Goal: Task Accomplishment & Management: Complete application form

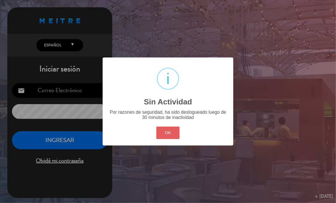
type input "[EMAIL_ADDRESS][DOMAIN_NAME]"
click at [176, 132] on button "OK" at bounding box center [169, 133] width 24 height 13
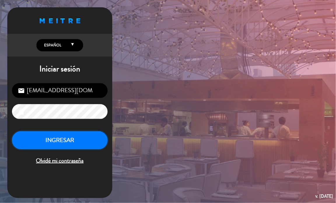
click at [50, 147] on button "INGRESAR" at bounding box center [60, 140] width 96 height 18
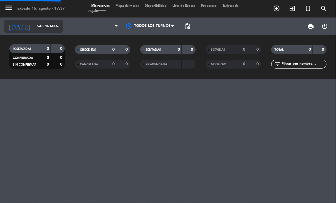
click at [48, 29] on input "sáb. 16 ago." at bounding box center [55, 27] width 43 height 10
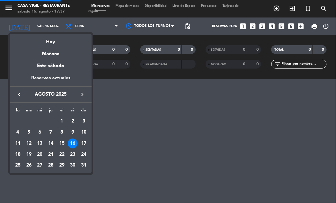
click at [79, 95] on icon "keyboard_arrow_right" at bounding box center [82, 94] width 7 height 7
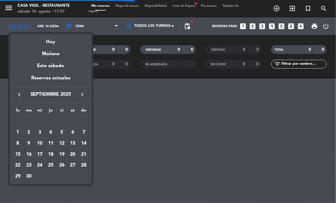
click at [17, 96] on icon "keyboard_arrow_left" at bounding box center [19, 94] width 7 height 7
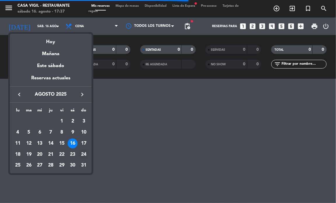
click at [84, 153] on div "24" at bounding box center [84, 155] width 10 height 10
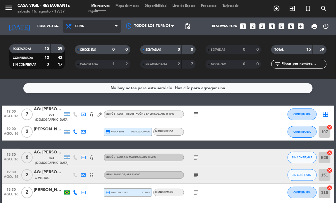
click at [94, 32] on span "Cena" at bounding box center [92, 26] width 58 height 13
click at [94, 50] on div "menu Casa [PERSON_NAME] - Restaurante sábado 16. agosto - 17:37 Mis reservas Ma…" at bounding box center [168, 39] width 336 height 79
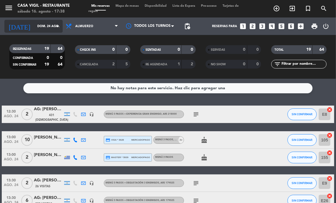
click at [44, 29] on input "dom. 24 ago." at bounding box center [55, 27] width 43 height 10
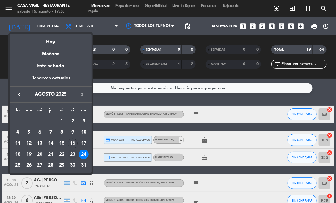
click at [72, 157] on div "23" at bounding box center [73, 155] width 10 height 10
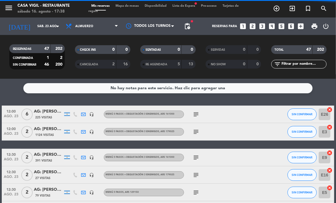
click at [97, 28] on span "Almuerzo" at bounding box center [92, 26] width 58 height 13
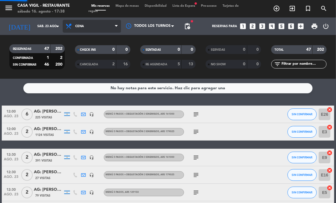
click at [97, 62] on div "menu Casa [PERSON_NAME] - Restaurante sábado 16. agosto - 17:38 Mis reservas Ma…" at bounding box center [168, 39] width 336 height 79
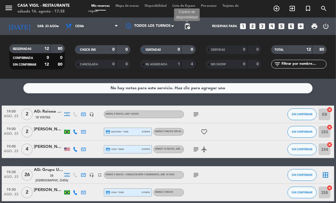
click at [186, 28] on span "pending_actions" at bounding box center [187, 26] width 7 height 7
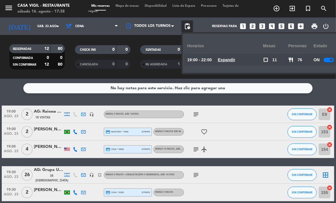
click at [329, 59] on div at bounding box center [329, 60] width 10 height 4
click at [162, 95] on div "No hay notas para este servicio. Haz clic para agregar una 19:00 ago. 23 2 AG: …" at bounding box center [168, 141] width 336 height 124
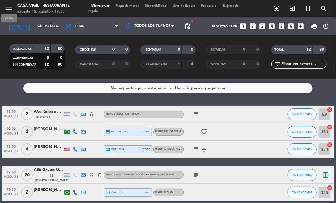
click at [10, 12] on icon "menu" at bounding box center [8, 8] width 9 height 9
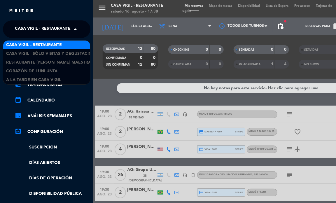
click at [55, 31] on span "Casa Vigil - Restaurante" at bounding box center [43, 29] width 56 height 12
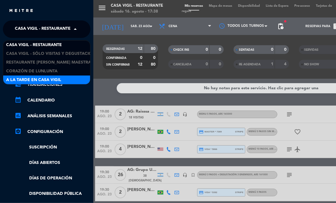
click at [54, 80] on span "A la tarde en Casa Vigil" at bounding box center [33, 80] width 55 height 7
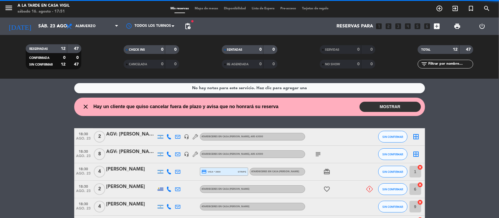
click at [14, 11] on span "menu" at bounding box center [10, 9] width 13 height 14
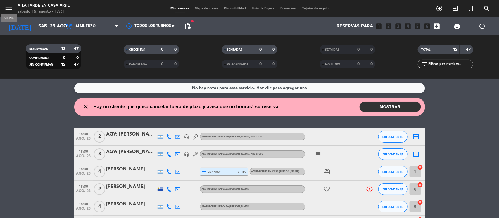
click at [8, 9] on icon "menu" at bounding box center [8, 8] width 9 height 9
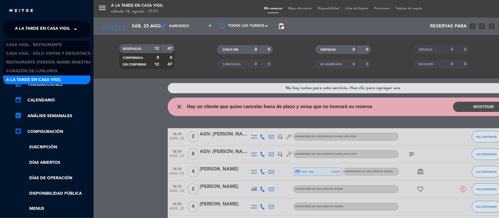
click at [58, 30] on span "A la tarde en Casa Vigil" at bounding box center [42, 29] width 55 height 12
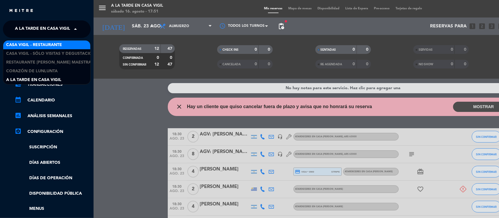
click at [50, 47] on span "Casa Vigil - Restaurante" at bounding box center [34, 45] width 56 height 7
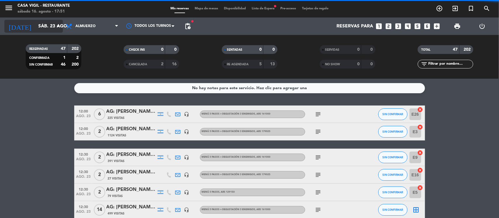
click at [58, 25] on icon "arrow_drop_down" at bounding box center [57, 26] width 7 height 7
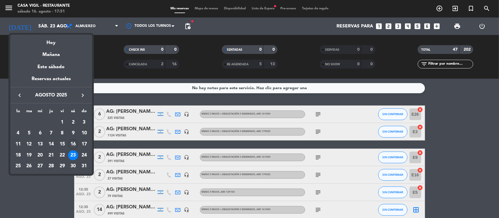
drag, startPoint x: 14, startPoint y: 153, endPoint x: 18, endPoint y: 152, distance: 3.8
click at [17, 153] on div "18" at bounding box center [18, 156] width 10 height 10
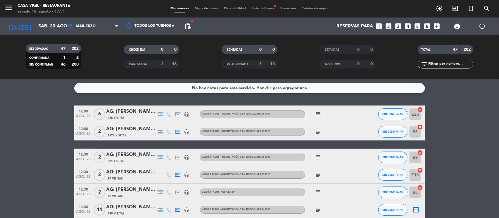
type input "lun. 18 ago."
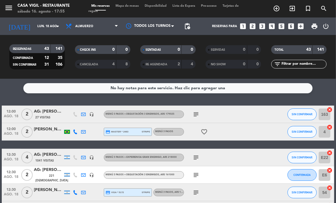
click at [251, 28] on icon "looks_two" at bounding box center [253, 26] width 8 height 8
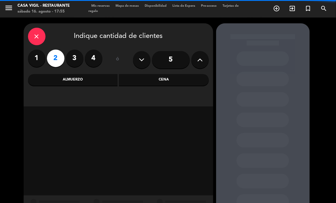
click at [86, 80] on div "Almuerzo" at bounding box center [73, 80] width 90 height 12
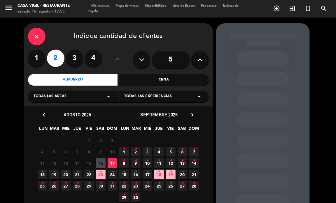
click at [168, 97] on span "Todas las experiencias" at bounding box center [149, 97] width 48 height 6
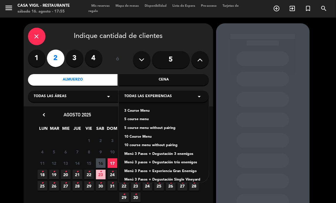
click at [148, 112] on div "3 Course Menu" at bounding box center [164, 111] width 79 height 6
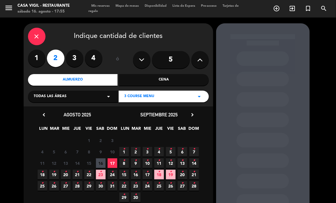
click at [41, 173] on icon "•" at bounding box center [42, 171] width 2 height 9
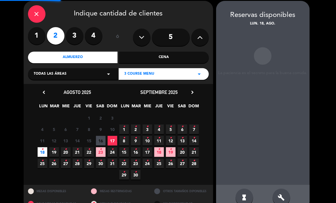
scroll to position [23, 0]
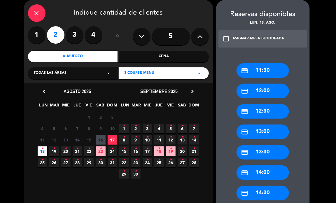
click at [40, 149] on span "18 •" at bounding box center [43, 152] width 10 height 10
click at [268, 174] on div "credit_card 14:00" at bounding box center [263, 173] width 53 height 15
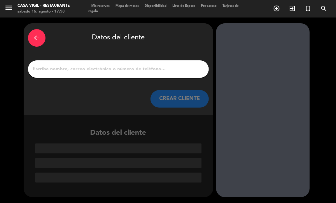
click at [155, 73] on div at bounding box center [118, 69] width 181 height 18
click at [151, 66] on input "1" at bounding box center [118, 69] width 172 height 8
click at [50, 66] on input "1" at bounding box center [118, 69] width 172 height 8
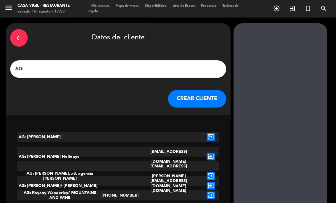
click at [55, 72] on input "AG:" at bounding box center [119, 69] width 208 height 8
paste input "[PERSON_NAME] X 2"
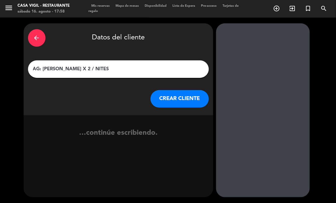
type input "AG: [PERSON_NAME] X 2 / NITES"
click at [165, 98] on button "CREAR CLIENTE" at bounding box center [180, 99] width 58 height 18
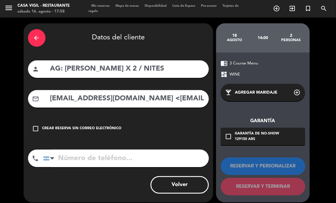
drag, startPoint x: 118, startPoint y: 105, endPoint x: 123, endPoint y: 101, distance: 6.6
click at [119, 105] on div "mail_outline [EMAIL_ADDRESS][DOMAIN_NAME] <[EMAIL_ADDRESS][DOMAIN_NAME]>" at bounding box center [118, 99] width 181 height 18
drag, startPoint x: 129, startPoint y: 99, endPoint x: 33, endPoint y: 93, distance: 96.3
click at [33, 93] on div "mail_outline [EMAIL_ADDRESS][DOMAIN_NAME] <[EMAIL_ADDRESS][DOMAIN_NAME]>" at bounding box center [118, 99] width 181 height 18
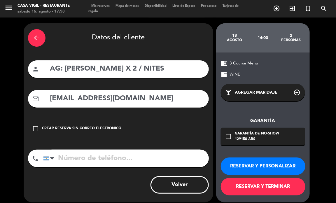
click at [143, 100] on input "[EMAIL_ADDRESS][DOMAIN_NAME]" at bounding box center [127, 99] width 155 height 12
type input "[EMAIL_ADDRESS][DOMAIN_NAME]"
click at [263, 162] on button "RESERVAR Y PERSONALIZAR" at bounding box center [263, 167] width 85 height 18
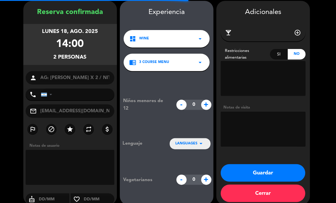
scroll to position [23, 0]
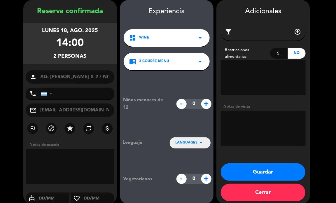
click at [246, 124] on textarea at bounding box center [263, 128] width 85 height 35
click at [231, 118] on textarea at bounding box center [263, 128] width 85 height 35
paste textarea "visita y almuerzo menu [PERSON_NAME] sin maridaje Servicios a cuenta de Nites"
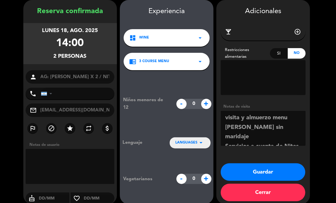
drag, startPoint x: 252, startPoint y: 124, endPoint x: 255, endPoint y: 126, distance: 3.8
click at [255, 126] on textarea at bounding box center [263, 128] width 85 height 35
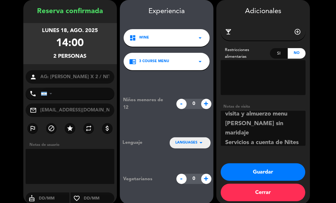
drag, startPoint x: 302, startPoint y: 134, endPoint x: 225, endPoint y: 133, distance: 76.5
click at [225, 133] on textarea at bounding box center [263, 128] width 85 height 35
type textarea "visita y [PERSON_NAME] menu [PERSON_NAME] sin maridaje AGENCIA PAGA MENU DEGUS …"
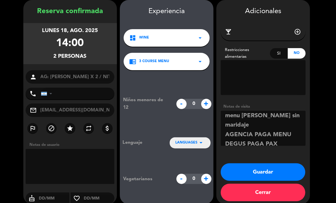
scroll to position [17, 0]
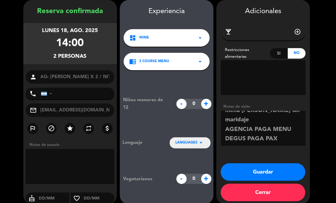
drag, startPoint x: 223, startPoint y: 119, endPoint x: 275, endPoint y: 130, distance: 52.9
click at [292, 140] on textarea at bounding box center [263, 128] width 85 height 35
click at [257, 172] on button "Guardar" at bounding box center [263, 173] width 85 height 18
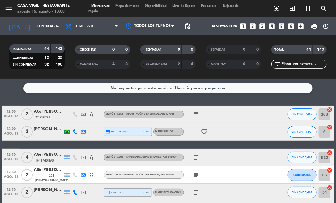
click at [15, 95] on div "No hay notas para este servicio. Haz clic para agregar una 12:00 ago. 18 2 AG: …" at bounding box center [168, 141] width 336 height 124
click at [326, 9] on icon "search" at bounding box center [324, 8] width 7 height 7
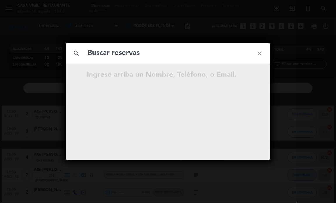
click at [142, 55] on input "text" at bounding box center [168, 53] width 162 height 12
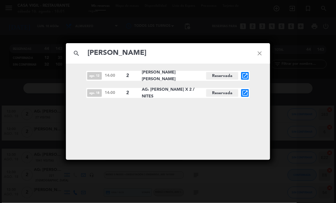
type input "[PERSON_NAME]"
click at [201, 110] on div "ago. 12 14:00 2 [PERSON_NAME] [PERSON_NAME] Reservada open_in_new ago. 18 14:00…" at bounding box center [168, 112] width 204 height 96
click at [262, 58] on icon "close" at bounding box center [259, 53] width 21 height 21
drag, startPoint x: 262, startPoint y: 58, endPoint x: 163, endPoint y: 8, distance: 111.3
click at [261, 56] on icon "close" at bounding box center [259, 53] width 21 height 21
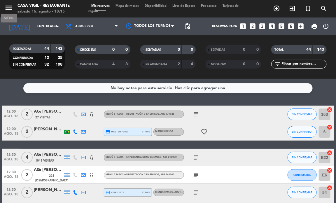
click at [7, 12] on icon "menu" at bounding box center [8, 8] width 9 height 9
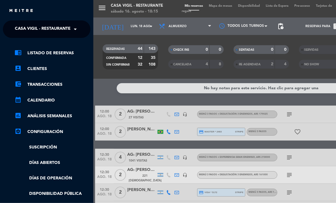
click at [44, 21] on ng-select "× Casa [PERSON_NAME] - Restaurante ×" at bounding box center [47, 29] width 88 height 18
click at [45, 26] on span "Casa Vigil - Restaurante" at bounding box center [43, 29] width 56 height 12
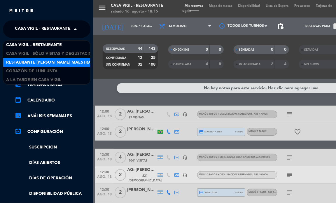
click at [49, 61] on span "Restaurante [PERSON_NAME] Maestra" at bounding box center [48, 62] width 85 height 7
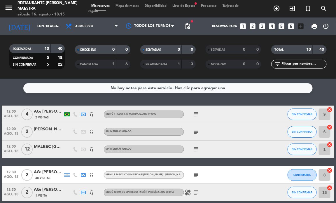
click at [290, 65] on input "text" at bounding box center [304, 64] width 45 height 6
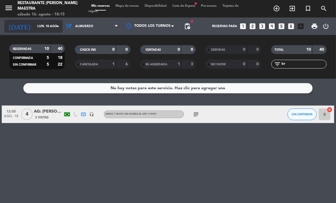
type input "br"
click at [49, 25] on input "lun. 18 ago." at bounding box center [55, 27] width 43 height 10
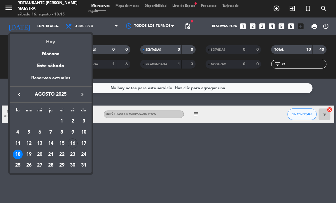
click at [51, 43] on div "Hoy" at bounding box center [51, 40] width 82 height 12
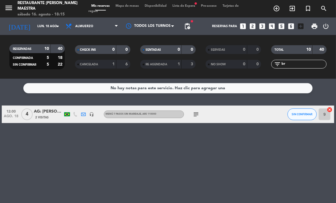
type input "sáb. 16 ago."
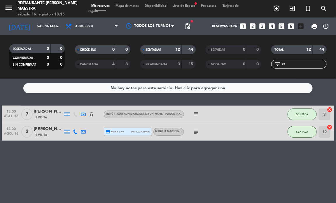
click at [43, 112] on div "[PERSON_NAME]" at bounding box center [48, 111] width 29 height 7
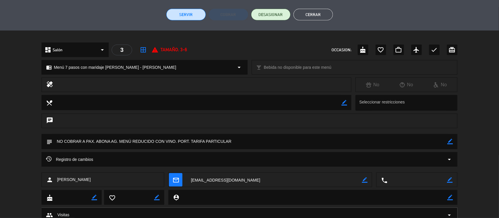
scroll to position [146, 0]
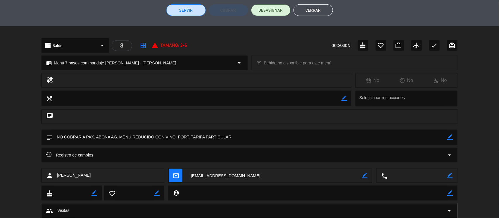
click at [336, 157] on icon "arrow_drop_down" at bounding box center [449, 155] width 7 height 7
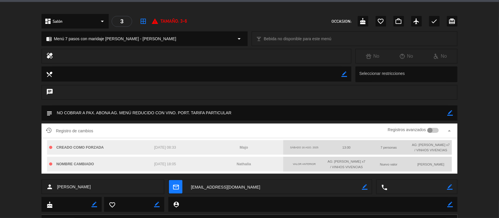
scroll to position [183, 0]
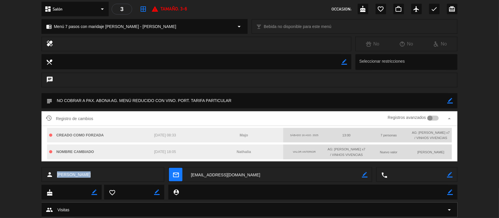
drag, startPoint x: 81, startPoint y: 176, endPoint x: 58, endPoint y: 176, distance: 23.7
click at [58, 176] on span "[PERSON_NAME]" at bounding box center [74, 175] width 34 height 7
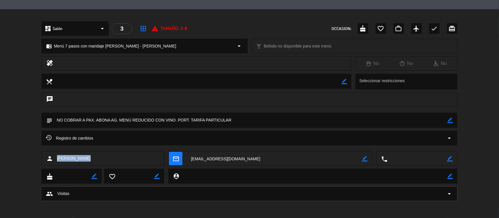
copy span "[PERSON_NAME]"
